Goal: Navigation & Orientation: Find specific page/section

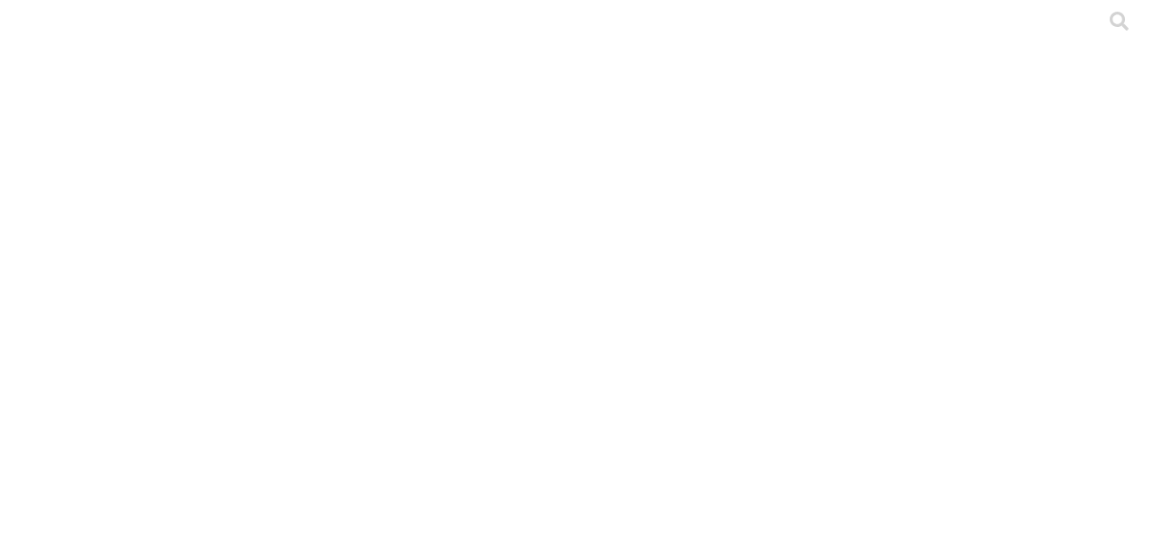
type input "al"
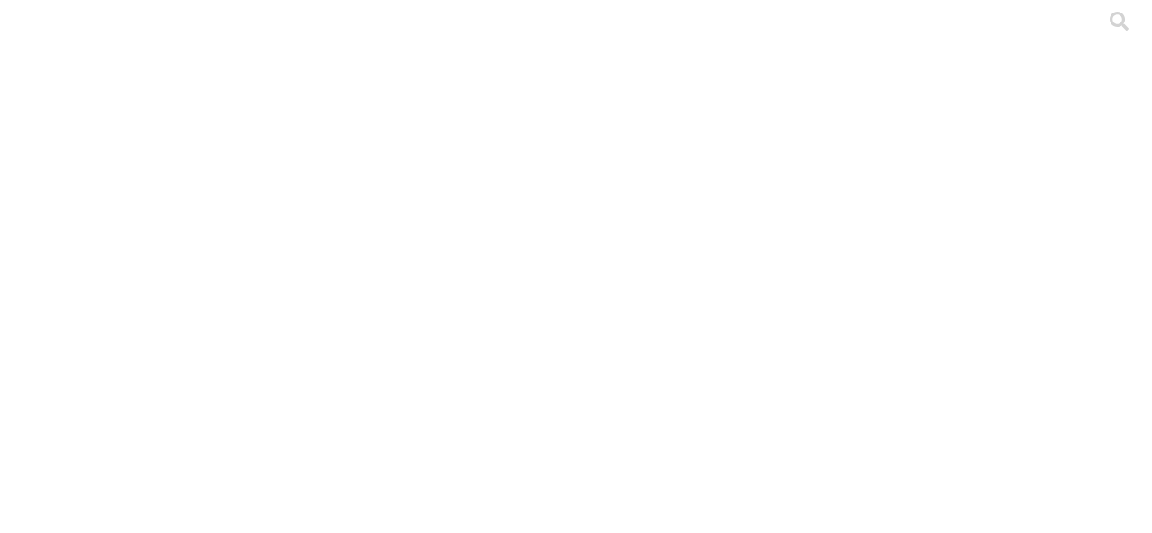
click at [19, 23] on icon at bounding box center [35, 367] width 56 height 720
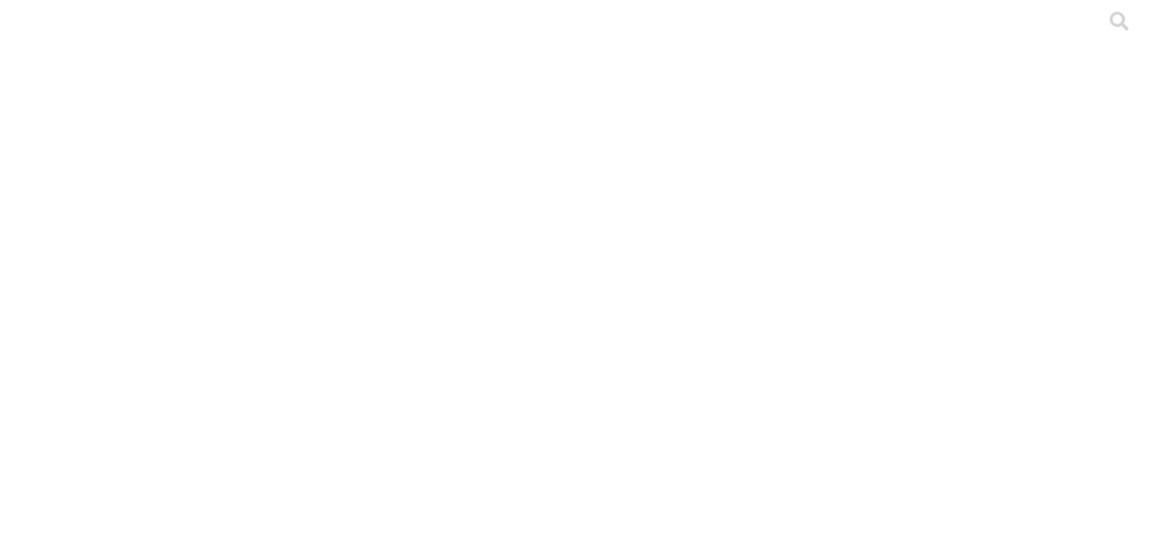
click at [22, 339] on icon at bounding box center [35, 367] width 56 height 56
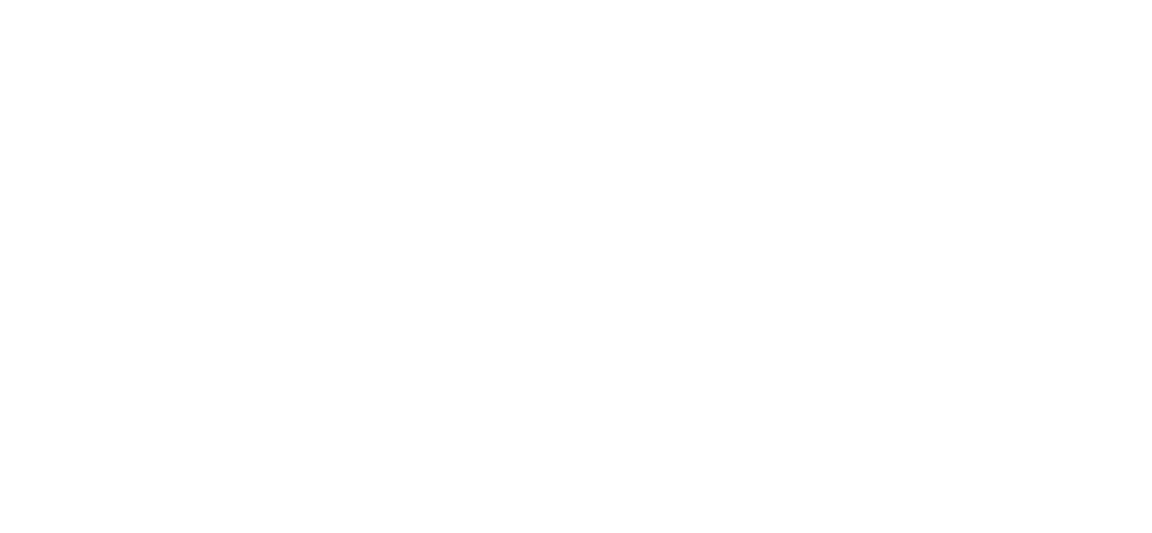
click at [35, 20] on icon at bounding box center [35, 367] width 56 height 720
